Goal: Task Accomplishment & Management: Manage account settings

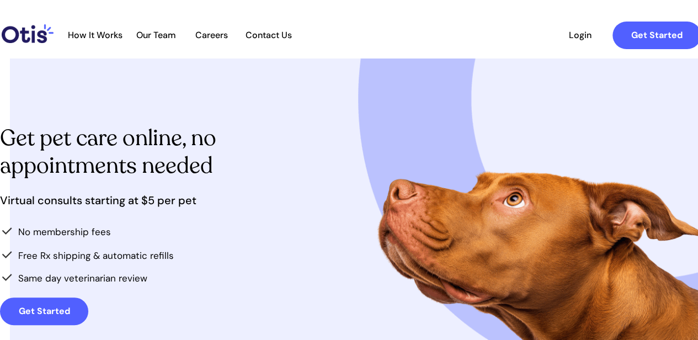
click at [575, 40] on span "Login" at bounding box center [579, 35] width 51 height 10
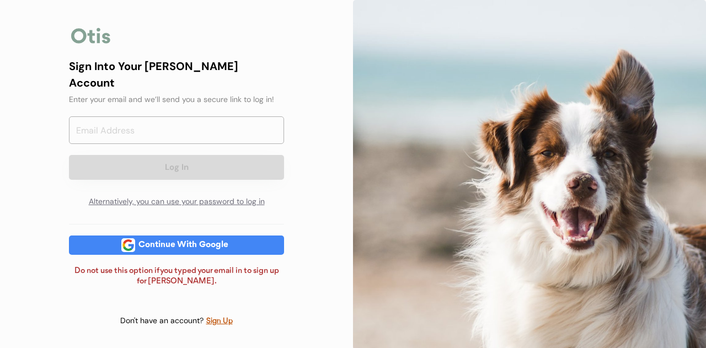
click at [193, 241] on div "Continue With Google" at bounding box center [183, 245] width 97 height 8
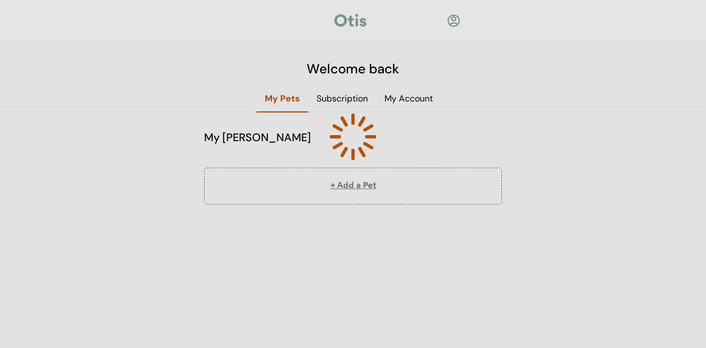
click at [402, 100] on div at bounding box center [352, 136] width 163 height 163
